Goal: Task Accomplishment & Management: Complete application form

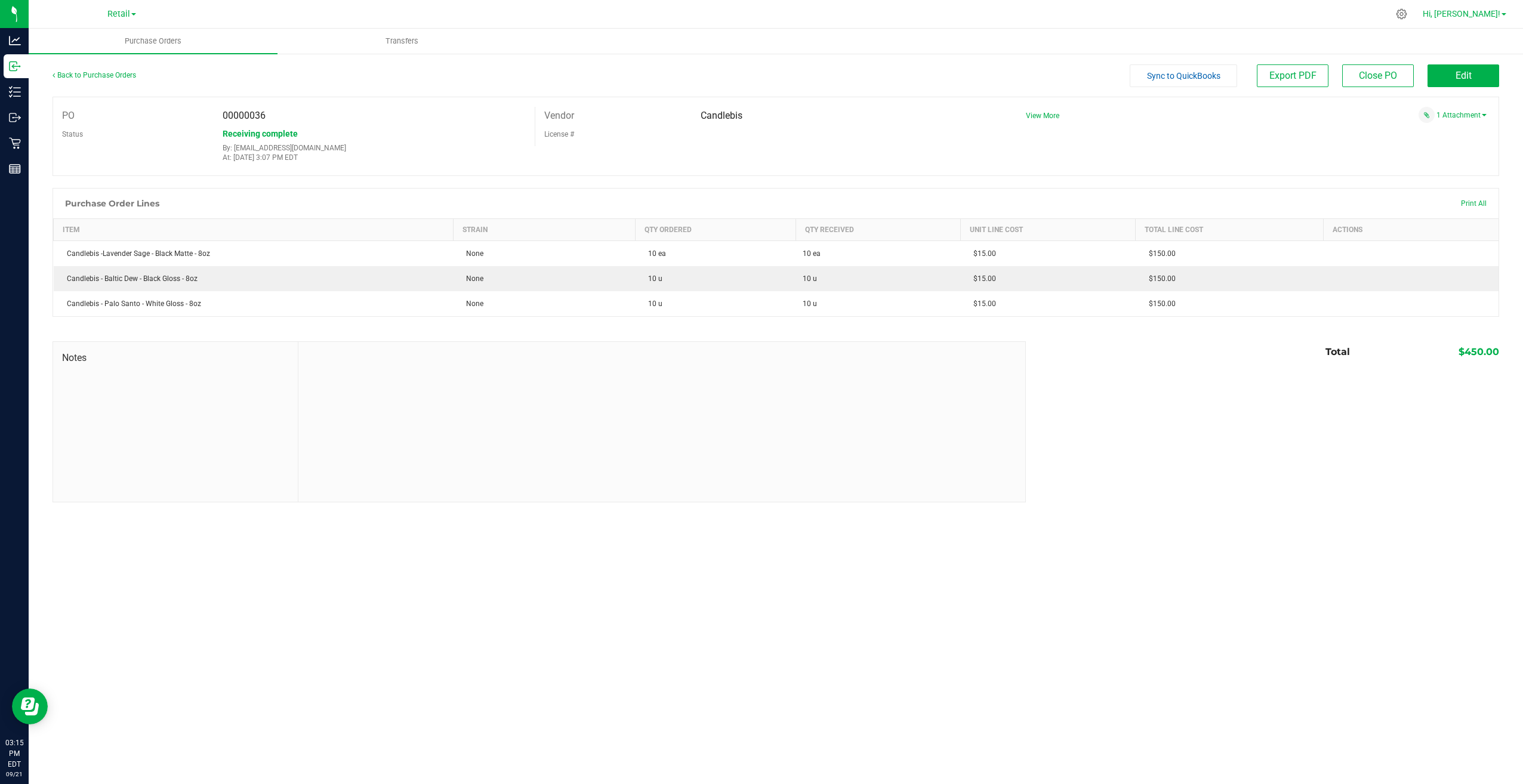
click at [1468, 13] on span "Hi, [PERSON_NAME]!" at bounding box center [1461, 14] width 77 height 10
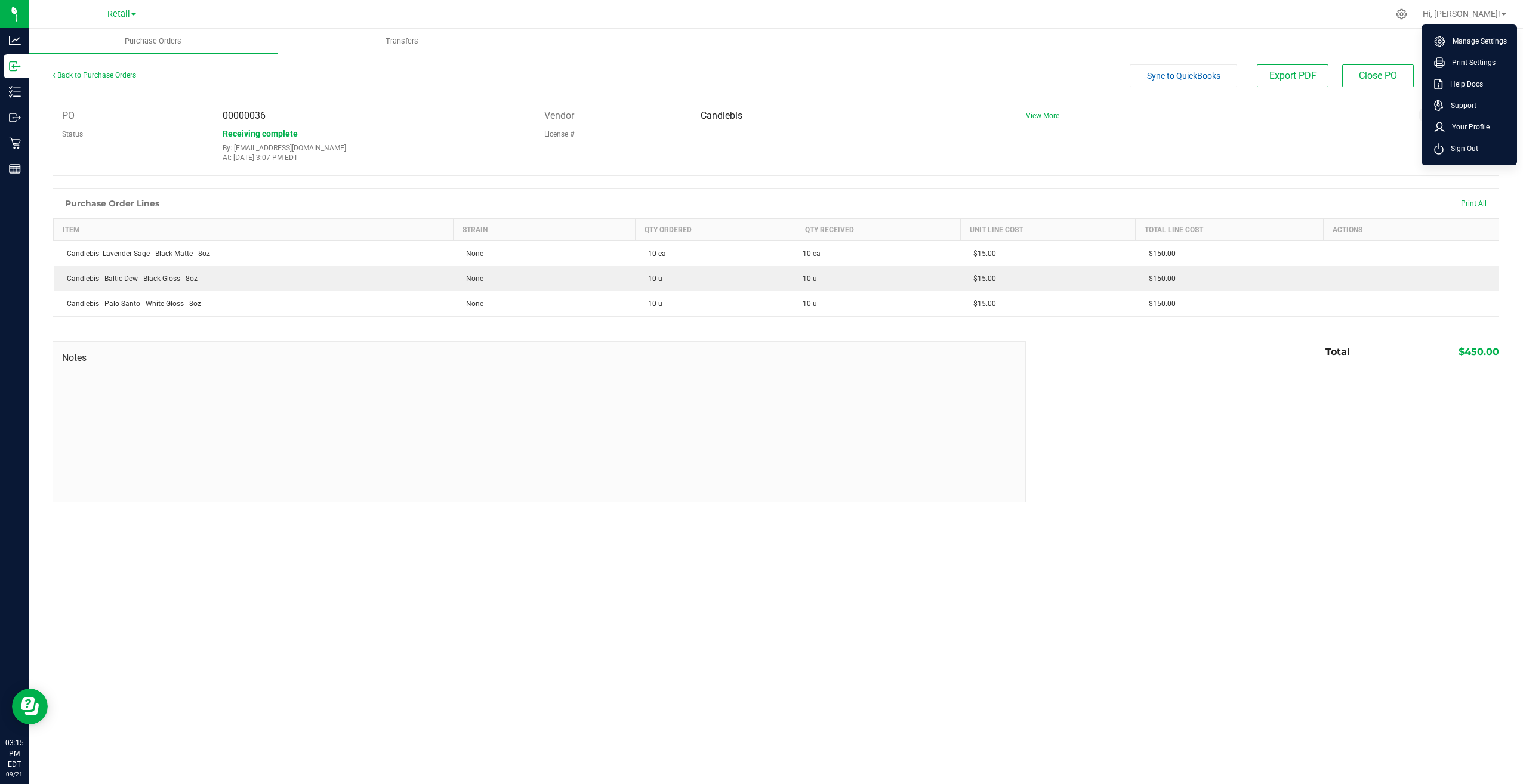
click at [1388, 22] on div at bounding box center [801, 14] width 1175 height 23
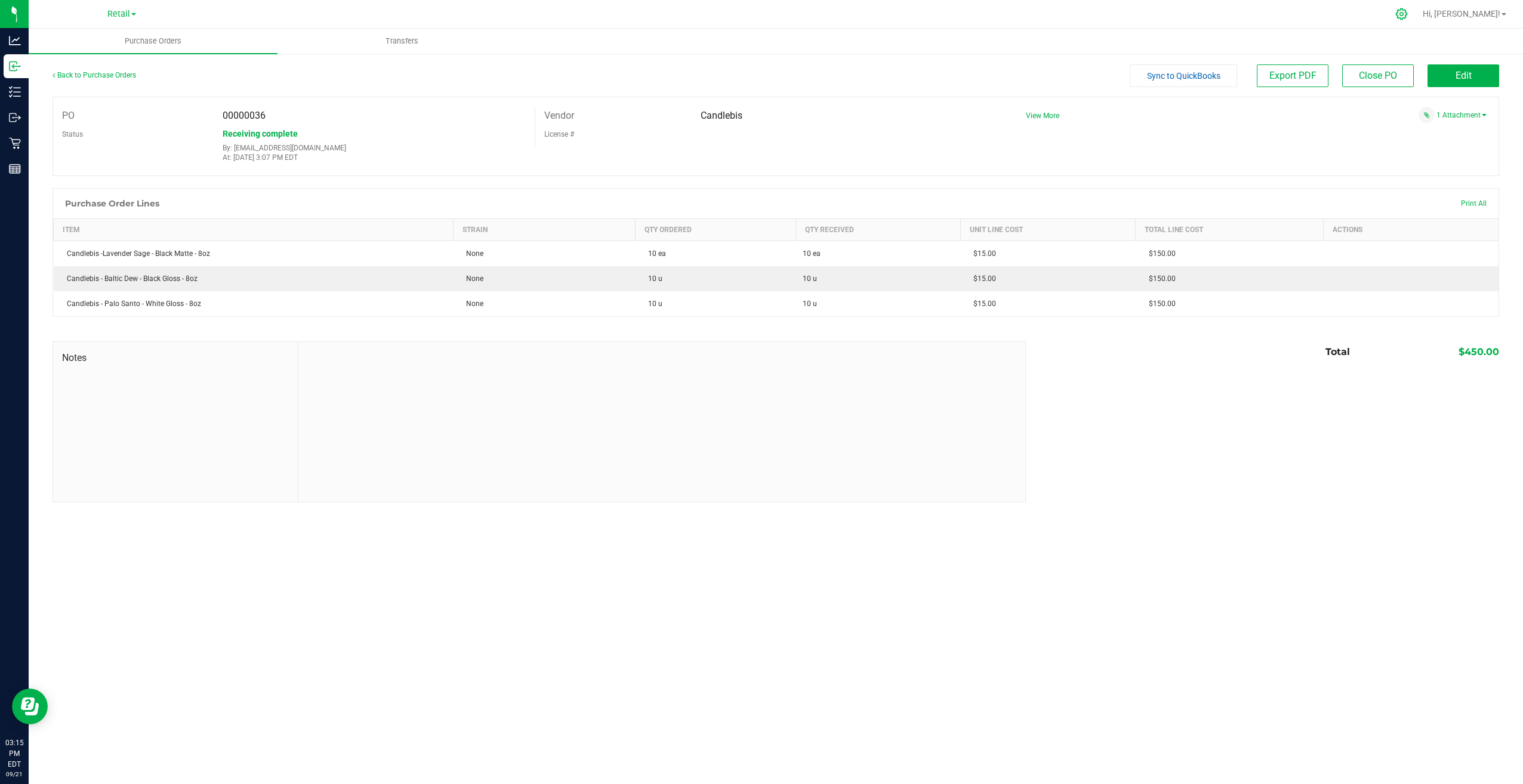
click at [1411, 17] on div at bounding box center [1402, 14] width 17 height 13
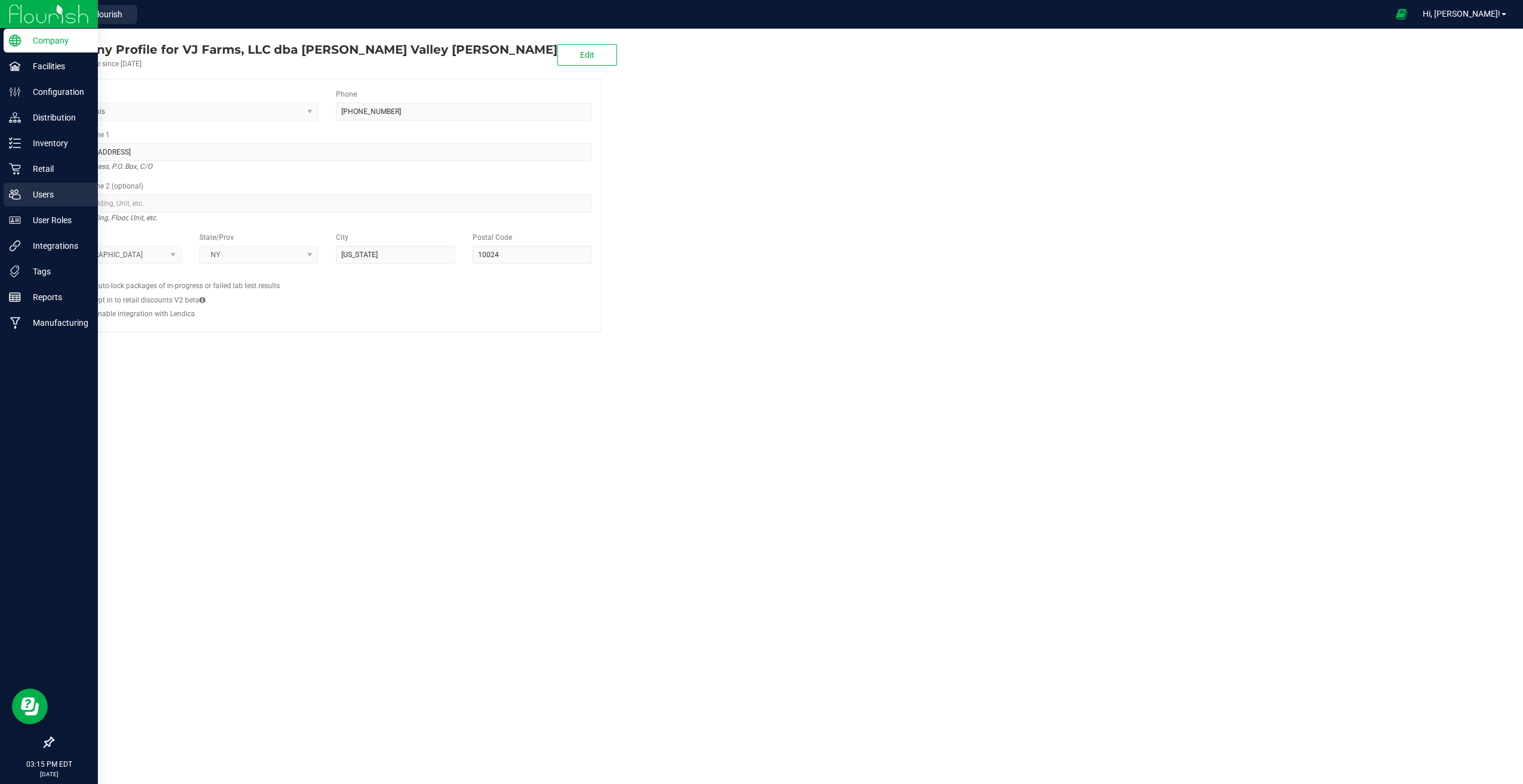
click at [55, 190] on p "Users" at bounding box center [57, 194] width 72 height 14
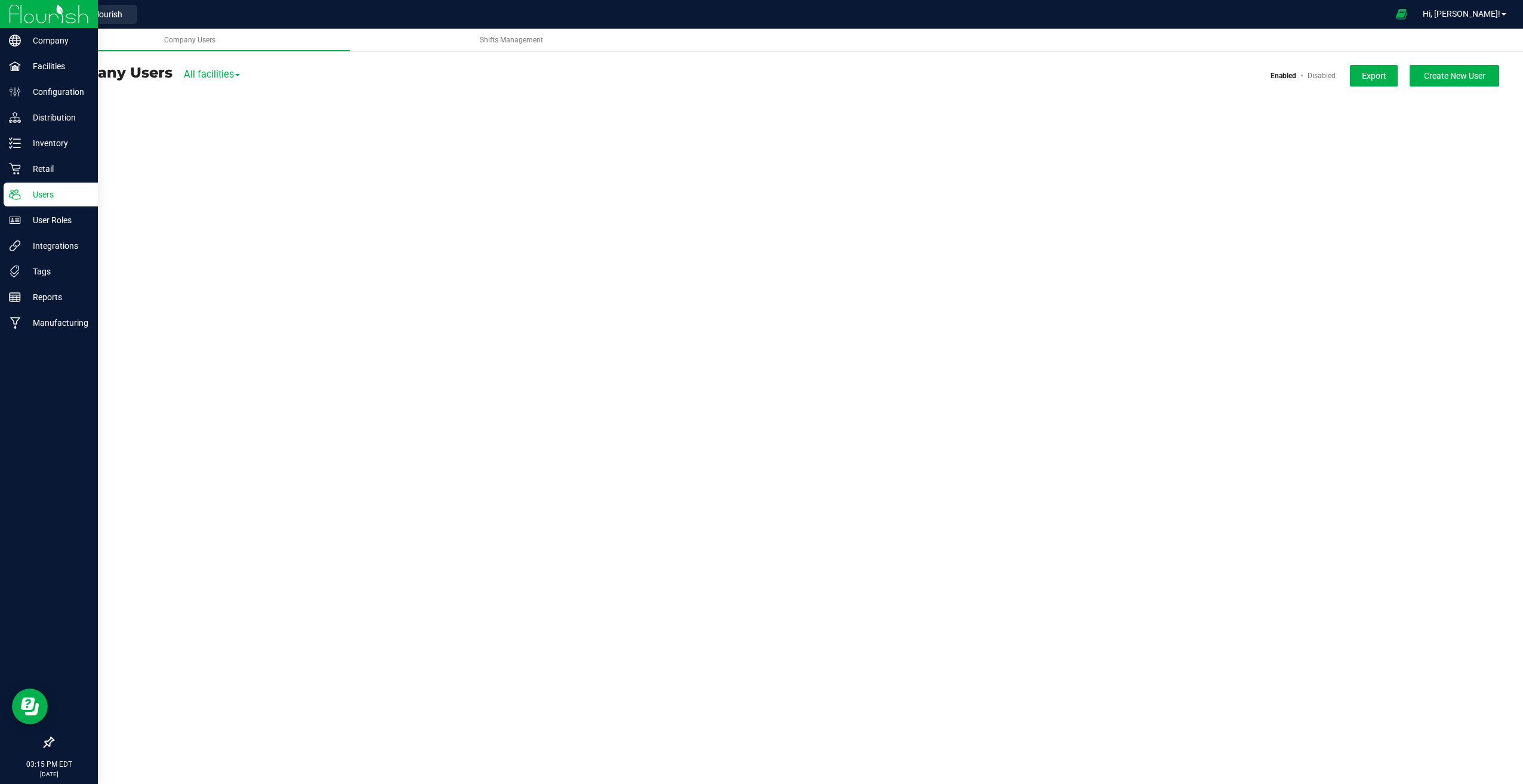
drag, startPoint x: 55, startPoint y: 190, endPoint x: 45, endPoint y: 198, distance: 12.8
click at [45, 198] on p "Users" at bounding box center [57, 194] width 72 height 14
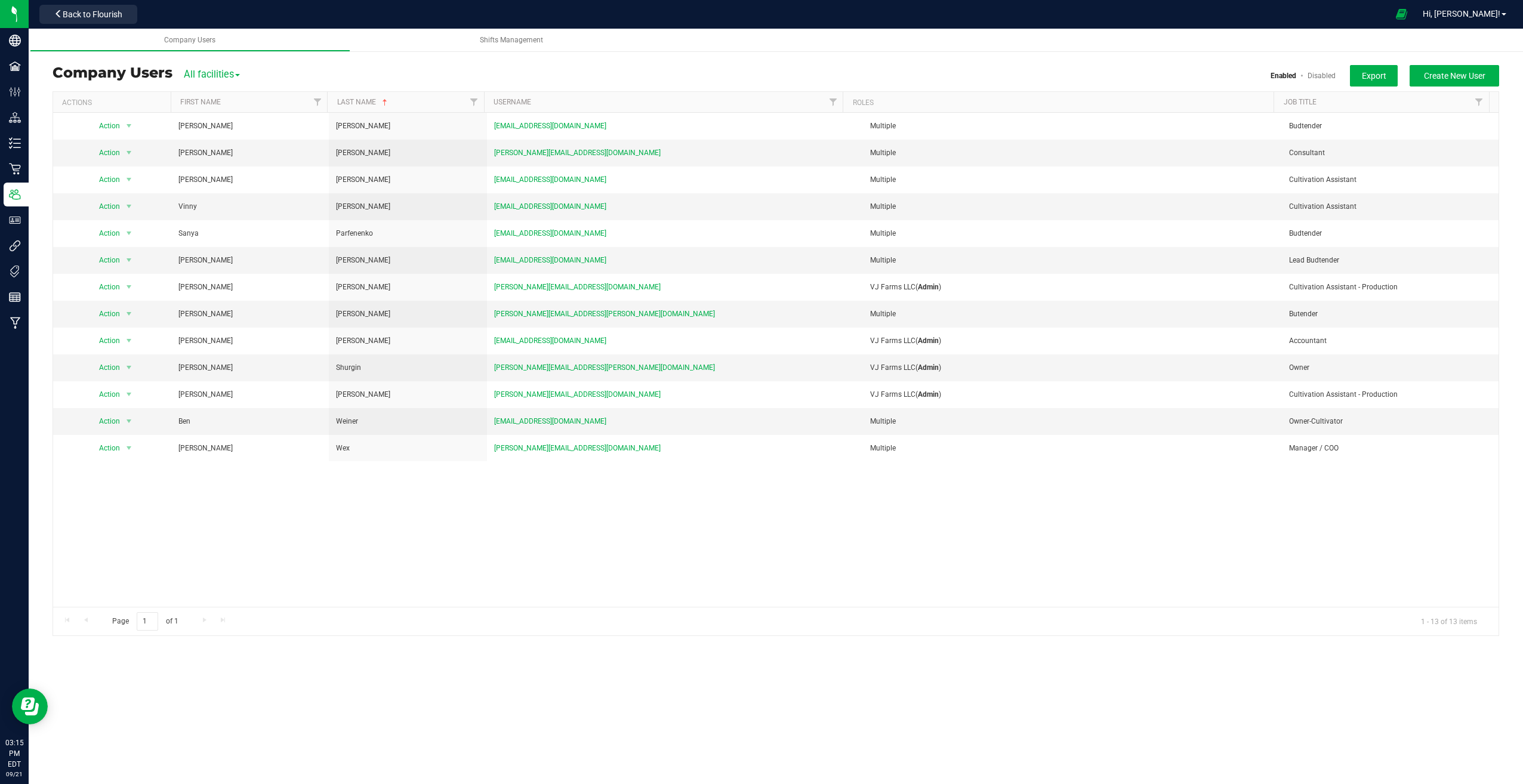
click at [340, 735] on div "Company Users Shifts Management VJ Farms LLC Users Company Users All facilities…" at bounding box center [775, 406] width 1494 height 755
click at [1424, 53] on div "Company Users Shifts Management VJ Farms LLC Users Company Users All facilities…" at bounding box center [775, 338] width 1494 height 619
click at [1434, 75] on span "Create New User" at bounding box center [1454, 76] width 61 height 10
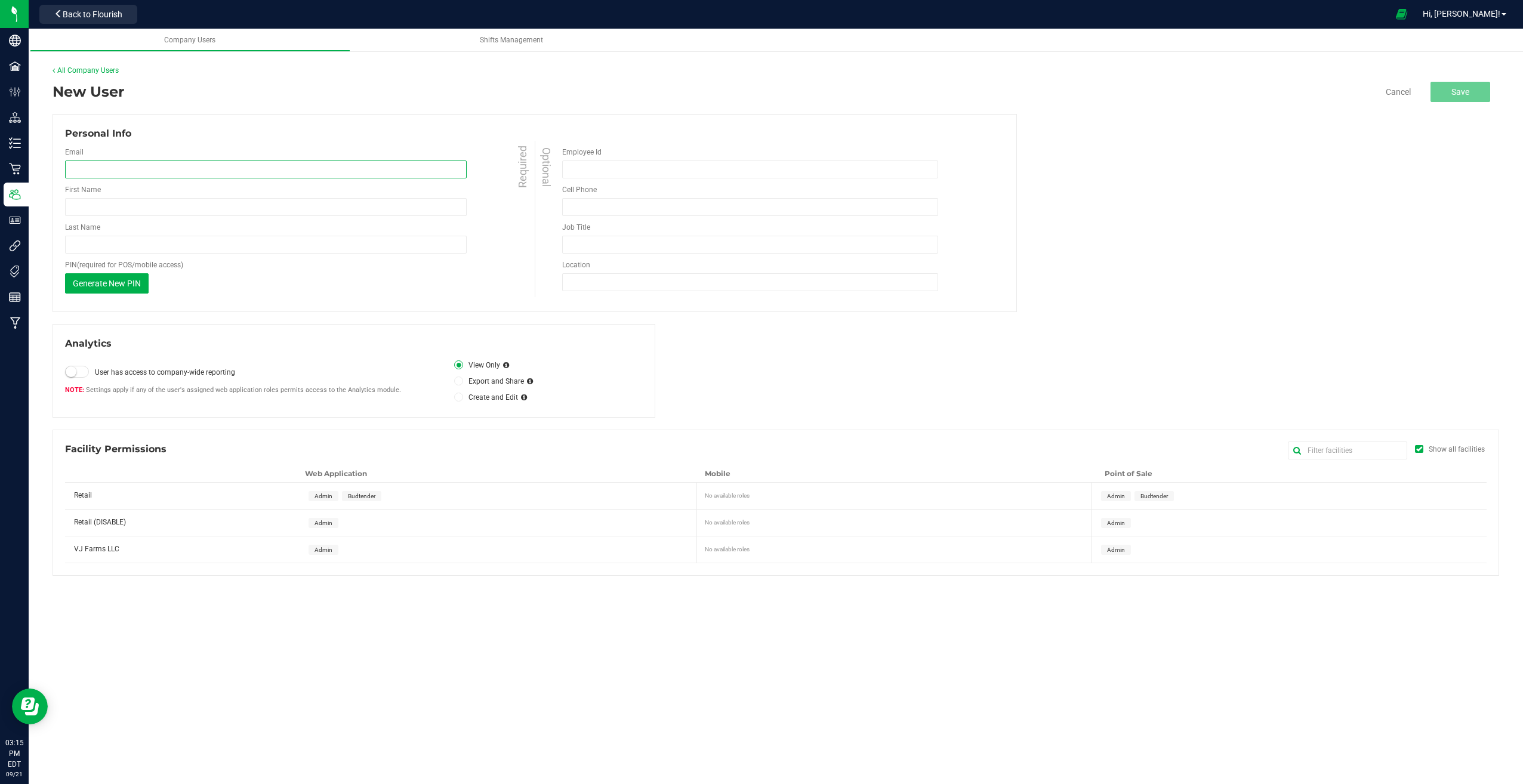
click at [106, 172] on input "email" at bounding box center [266, 169] width 402 height 18
type input "[EMAIL_ADDRESS][DOMAIN_NAME]"
type input "[PERSON_NAME]"
type input "Riss"
type input "[PHONE_NUMBER]"
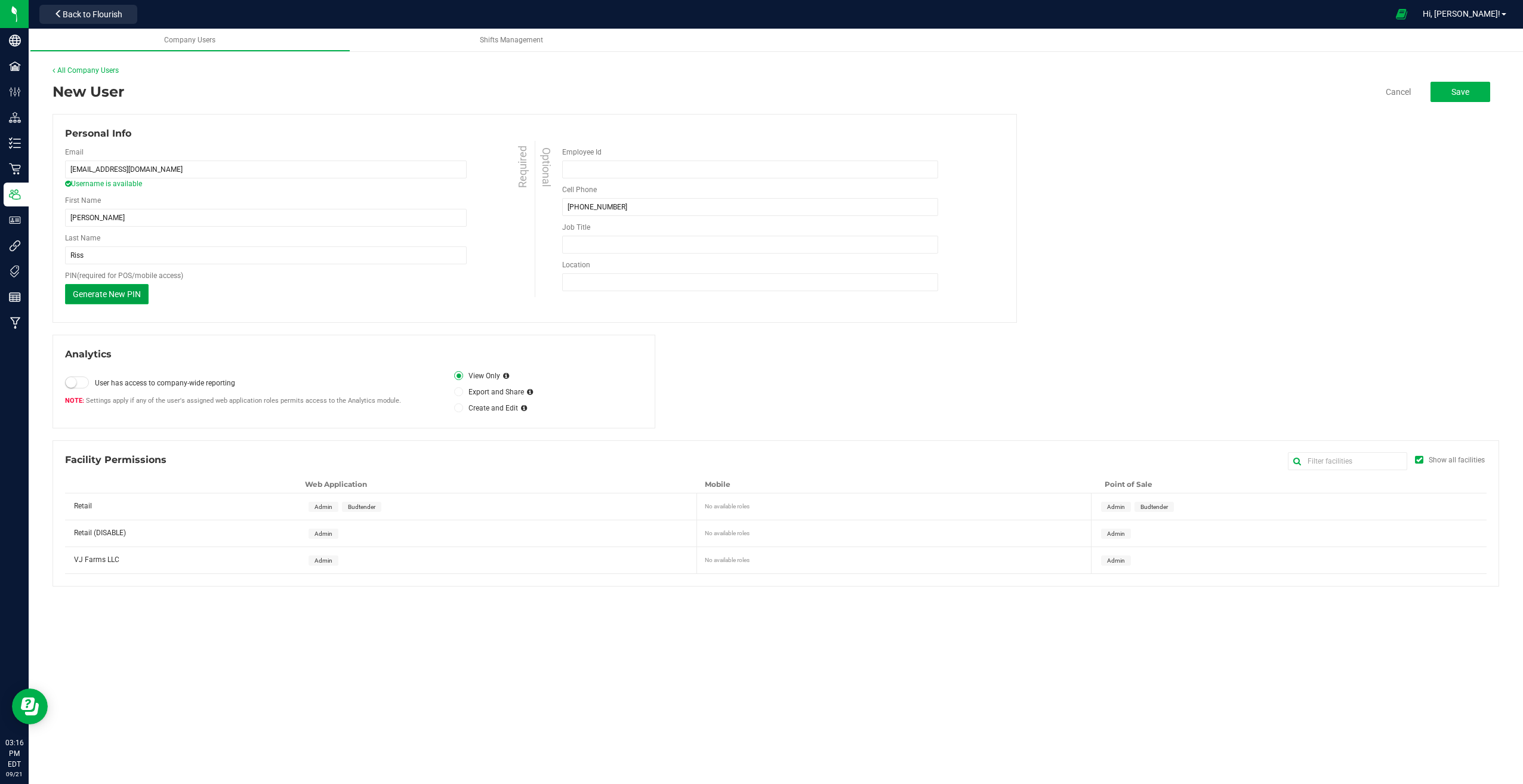
click at [108, 296] on span "Generate New PIN" at bounding box center [106, 294] width 68 height 10
click at [362, 505] on span "Budtender" at bounding box center [362, 507] width 27 height 6
click at [1159, 507] on span "Budtender" at bounding box center [1154, 507] width 27 height 6
click at [1448, 86] on button "Save" at bounding box center [1460, 92] width 60 height 20
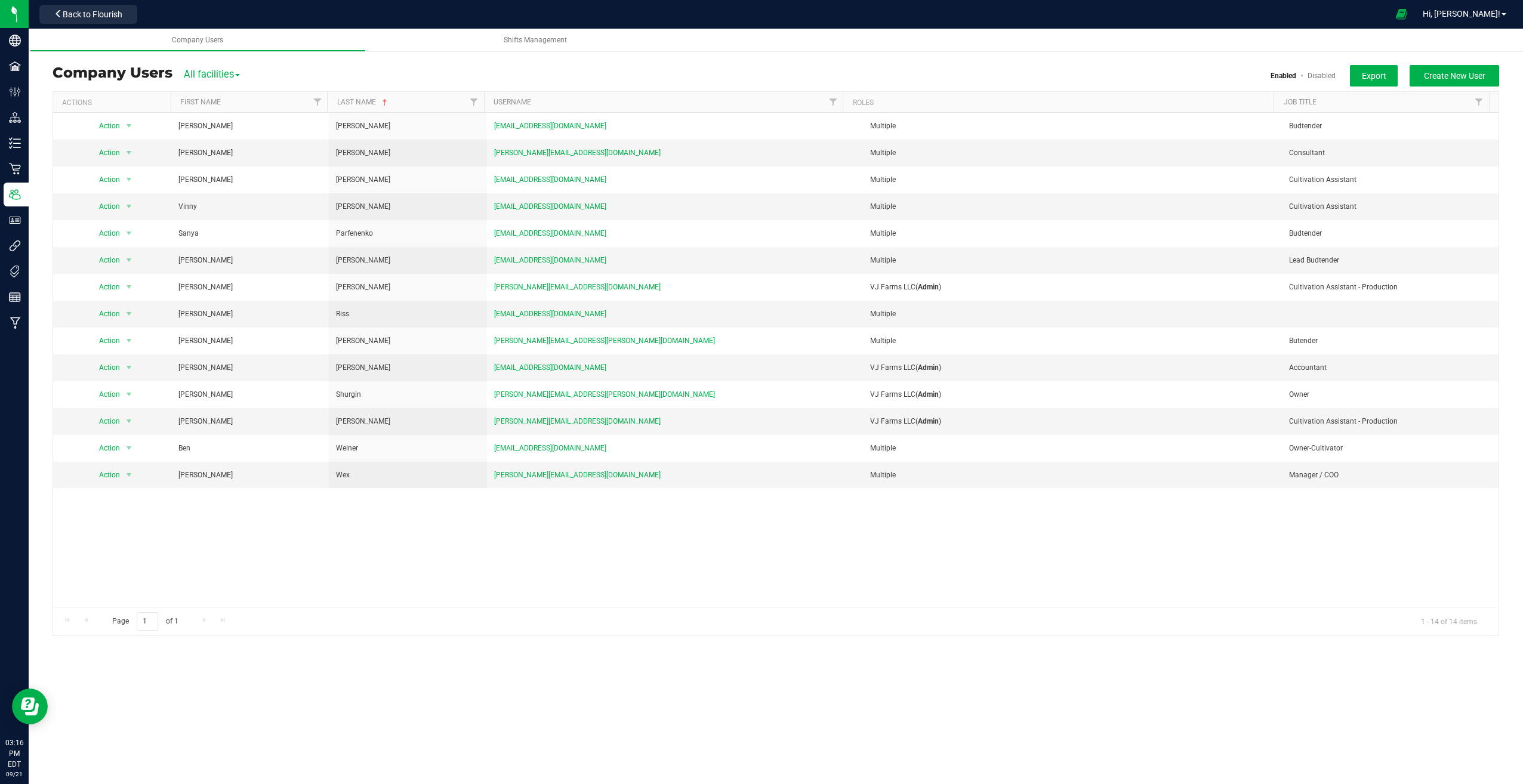
click at [364, 533] on div "Action Action Delete user Disable user Edit user View user detail [PERSON_NAME]…" at bounding box center [776, 360] width 1446 height 494
